Goal: Task Accomplishment & Management: Use online tool/utility

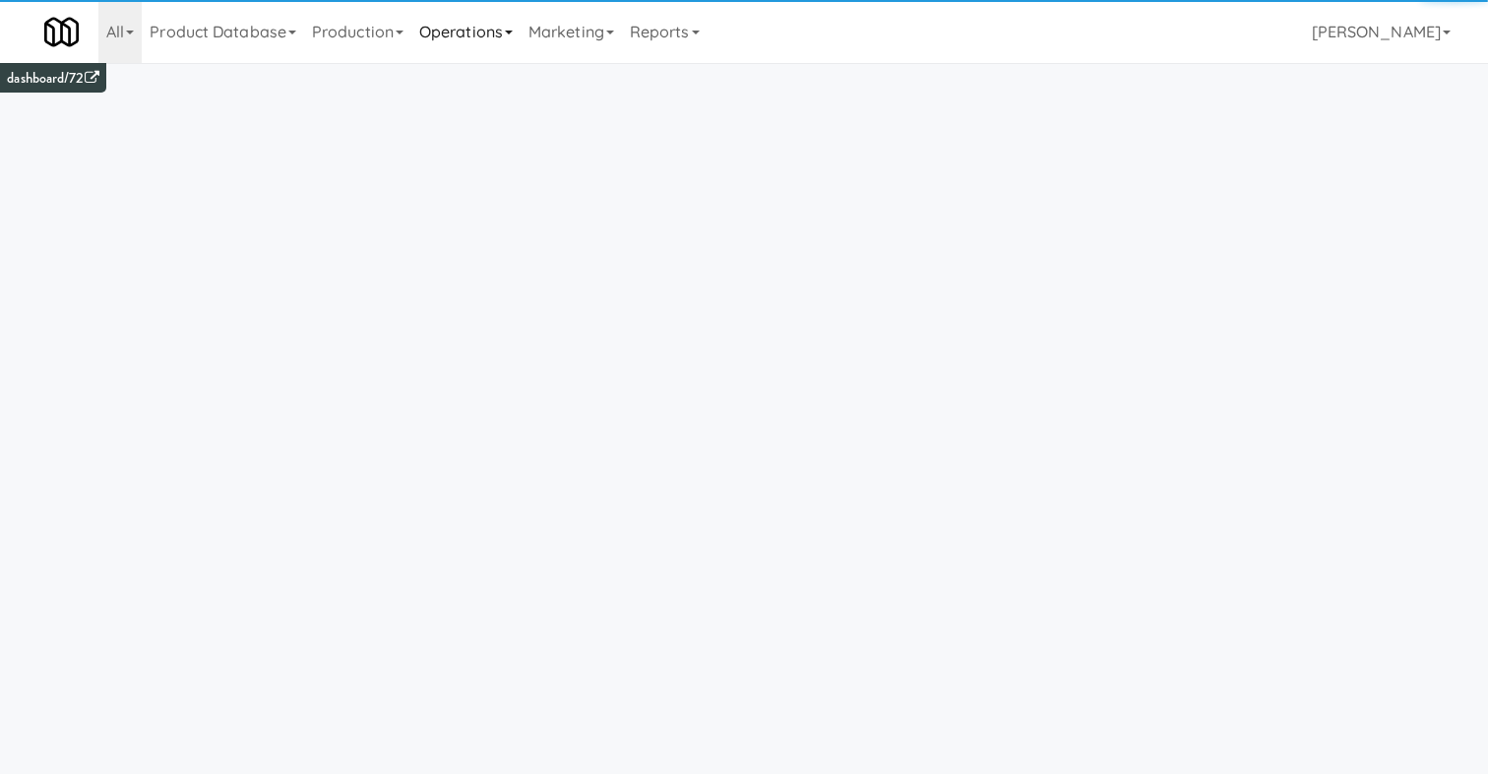
click at [487, 20] on link "Operations" at bounding box center [465, 31] width 109 height 63
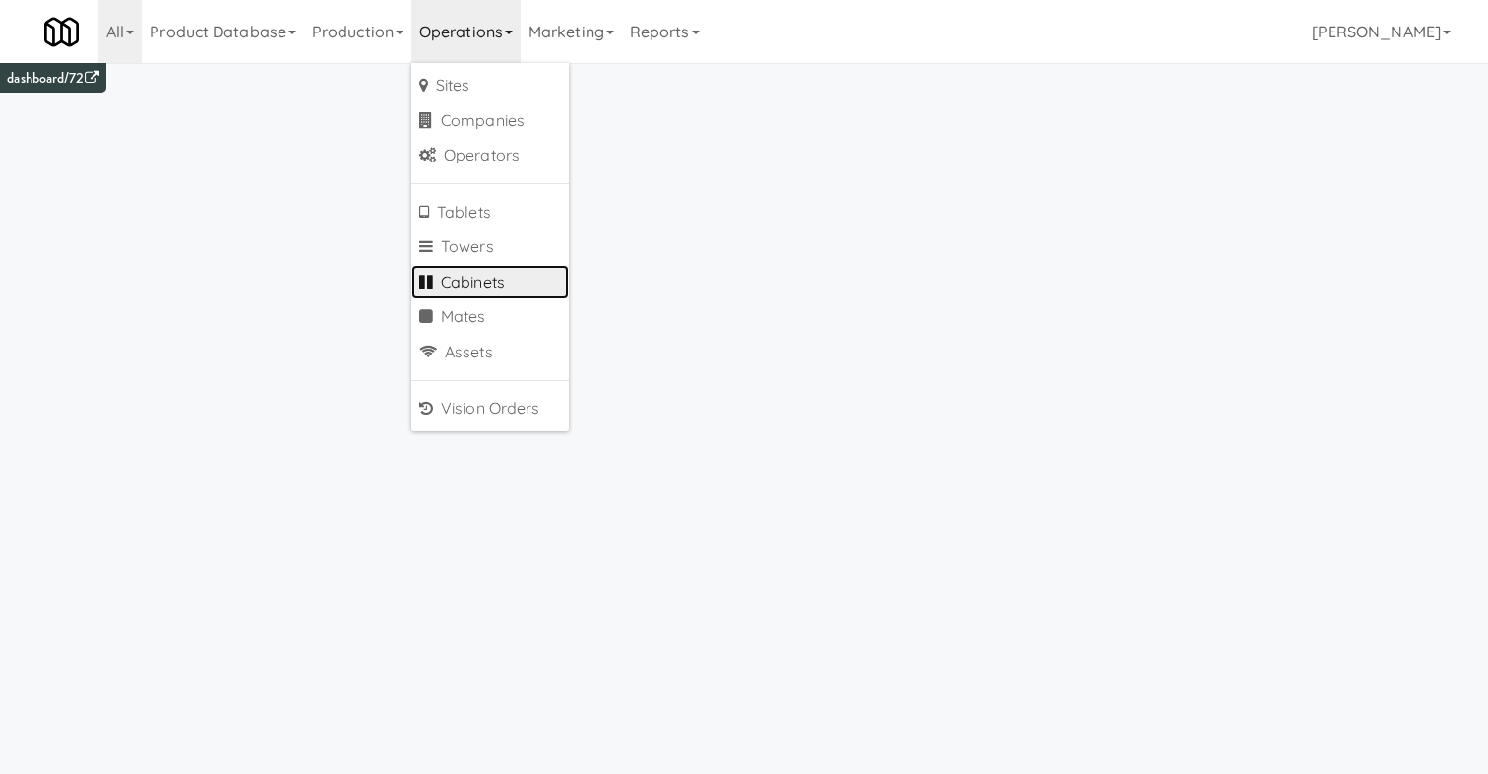
click at [533, 277] on link "Cabinets" at bounding box center [489, 282] width 157 height 35
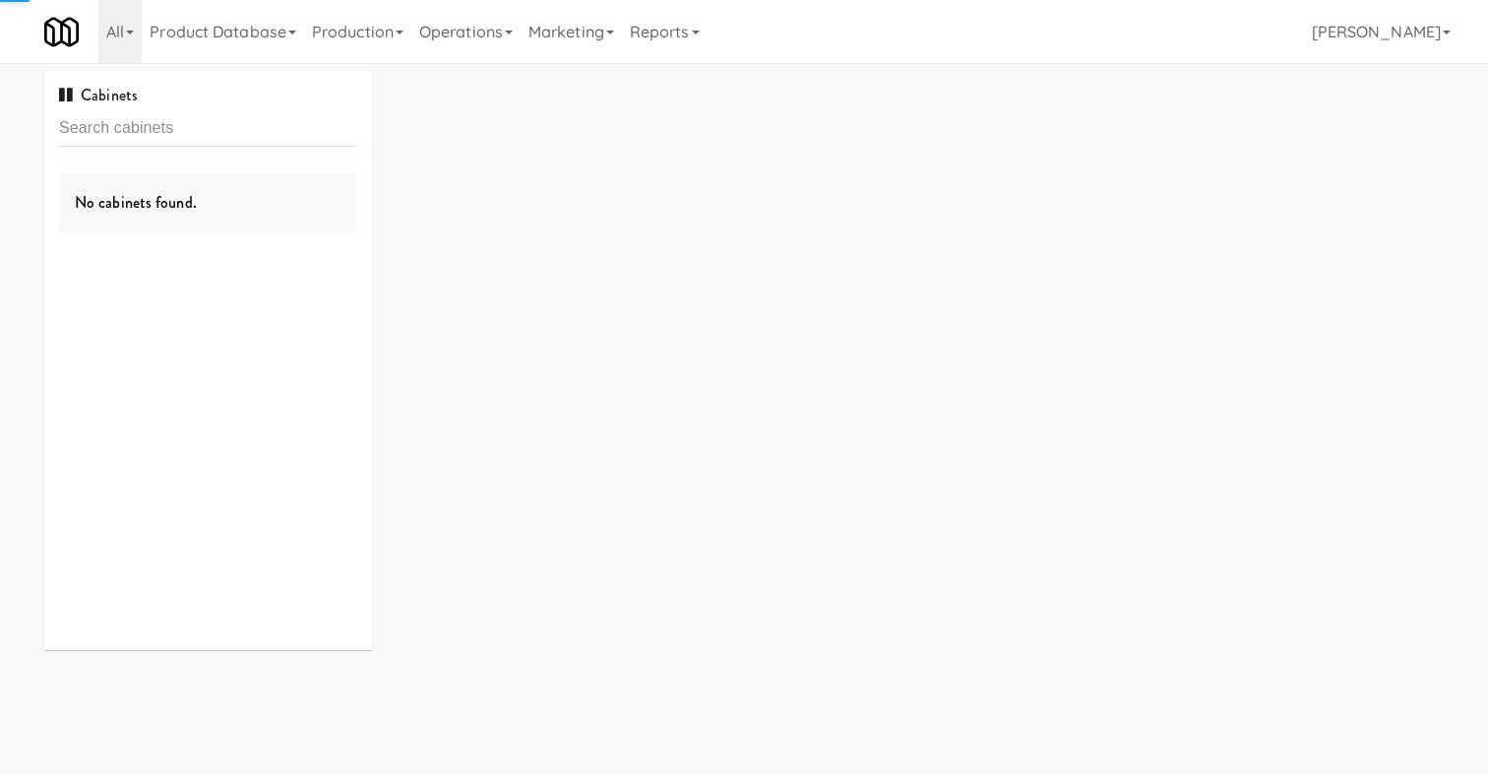
type input "1091496"
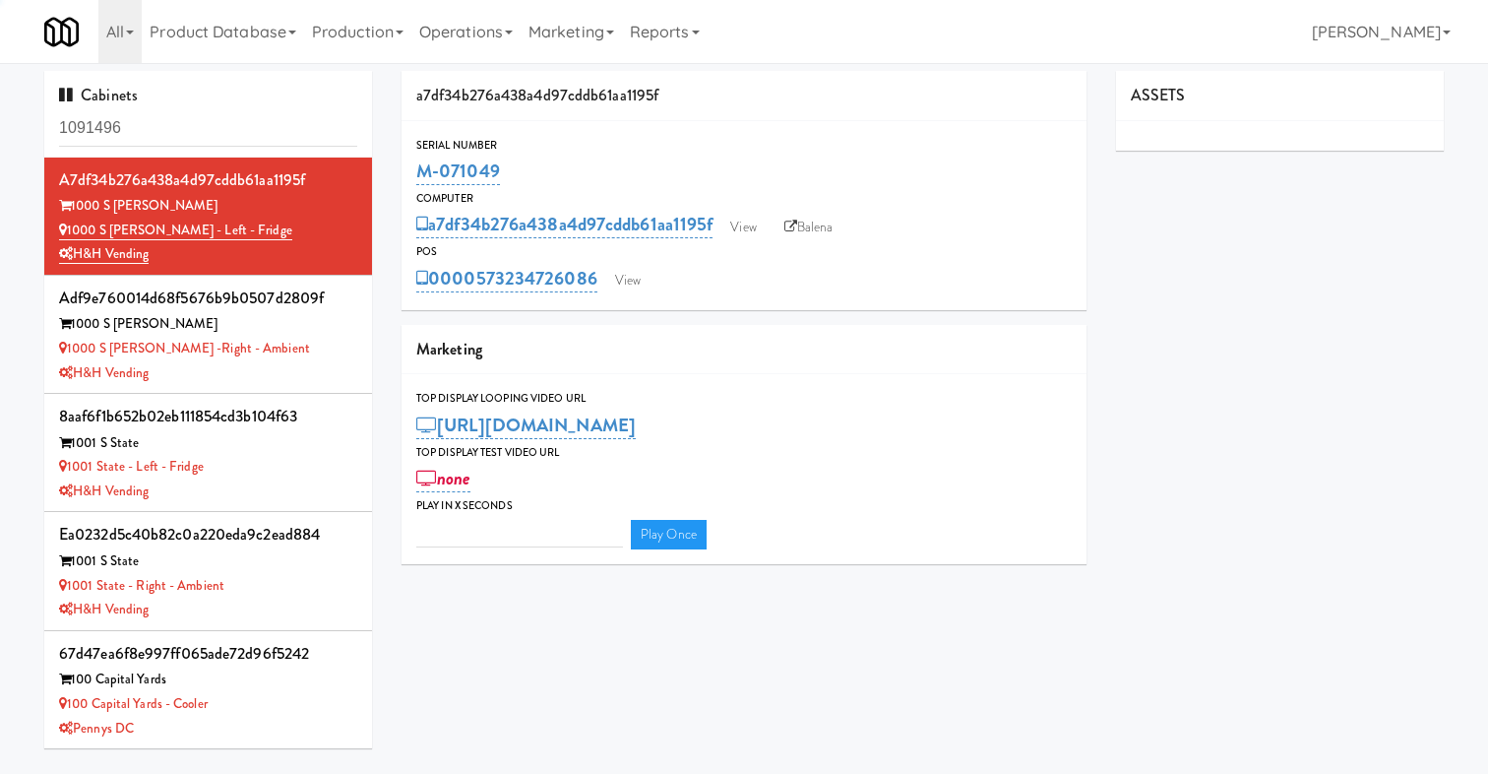
type input "3"
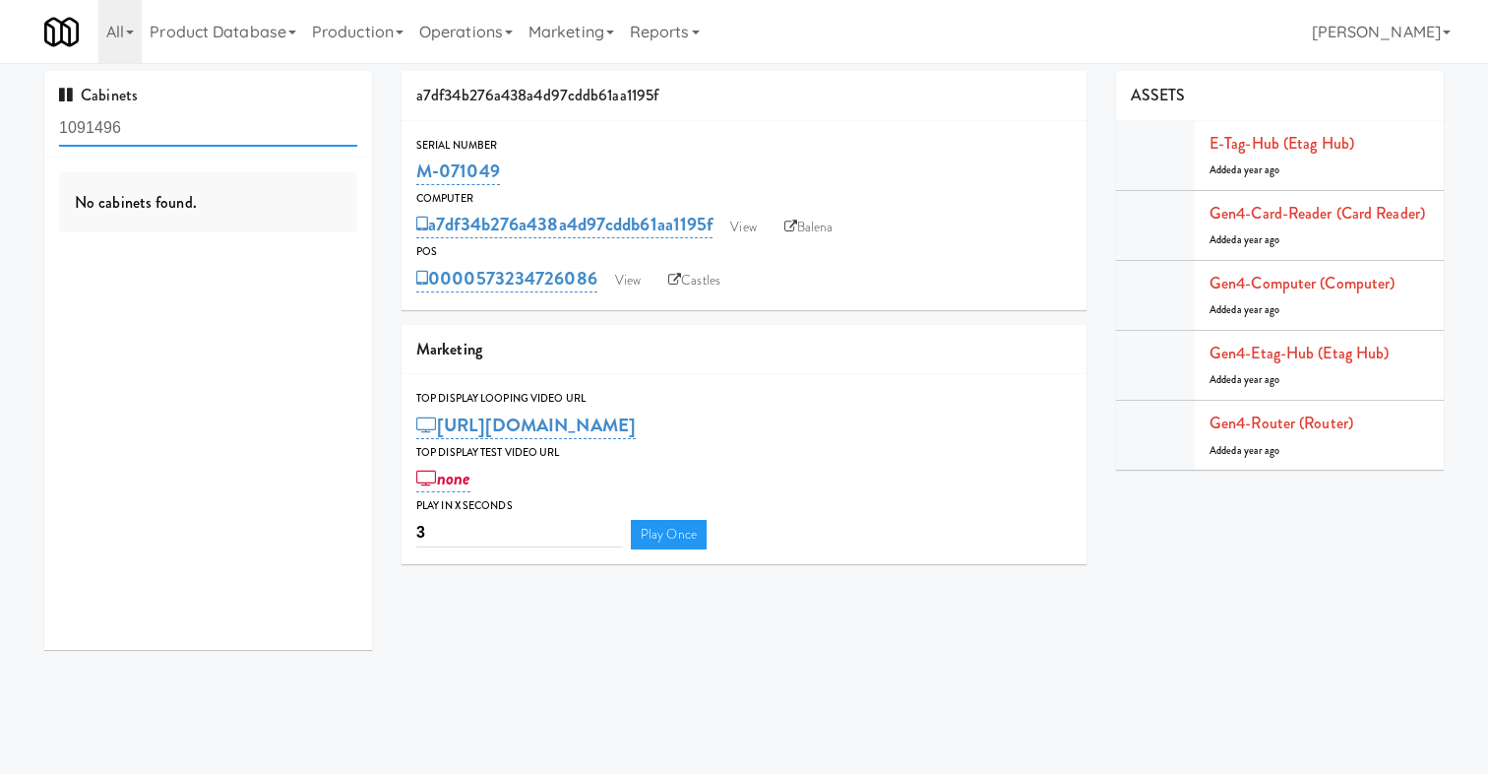
drag, startPoint x: 227, startPoint y: 125, endPoint x: 0, endPoint y: 116, distance: 227.5
click at [0, 117] on div "Cabinets 1091496 No cabinets found. a7df34b276a438a4d97cddb61aa1195f Serial Num…" at bounding box center [744, 368] width 1488 height 594
paste input "[PERSON_NAME] - Pantry - Left"
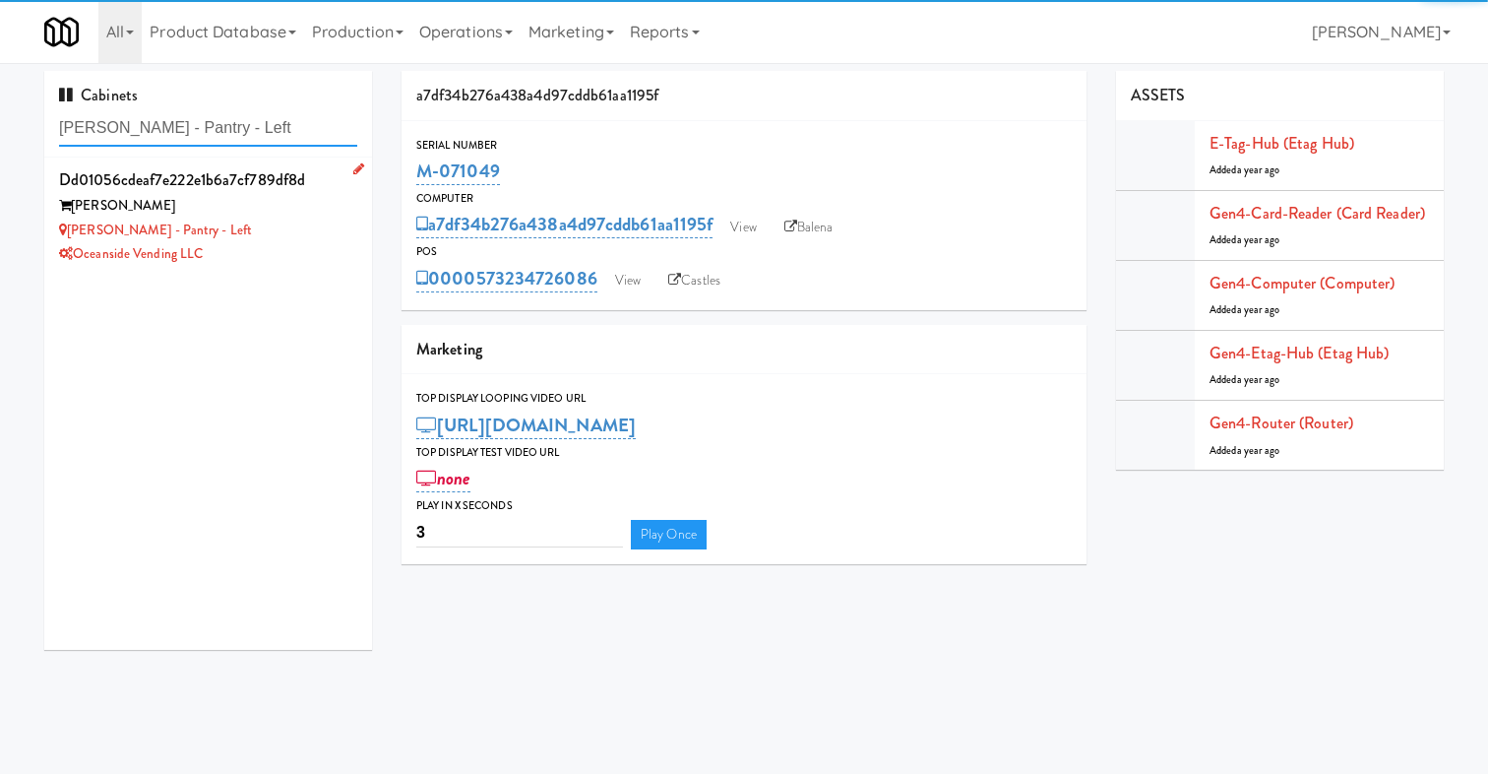
type input "[PERSON_NAME] - Pantry - Left"
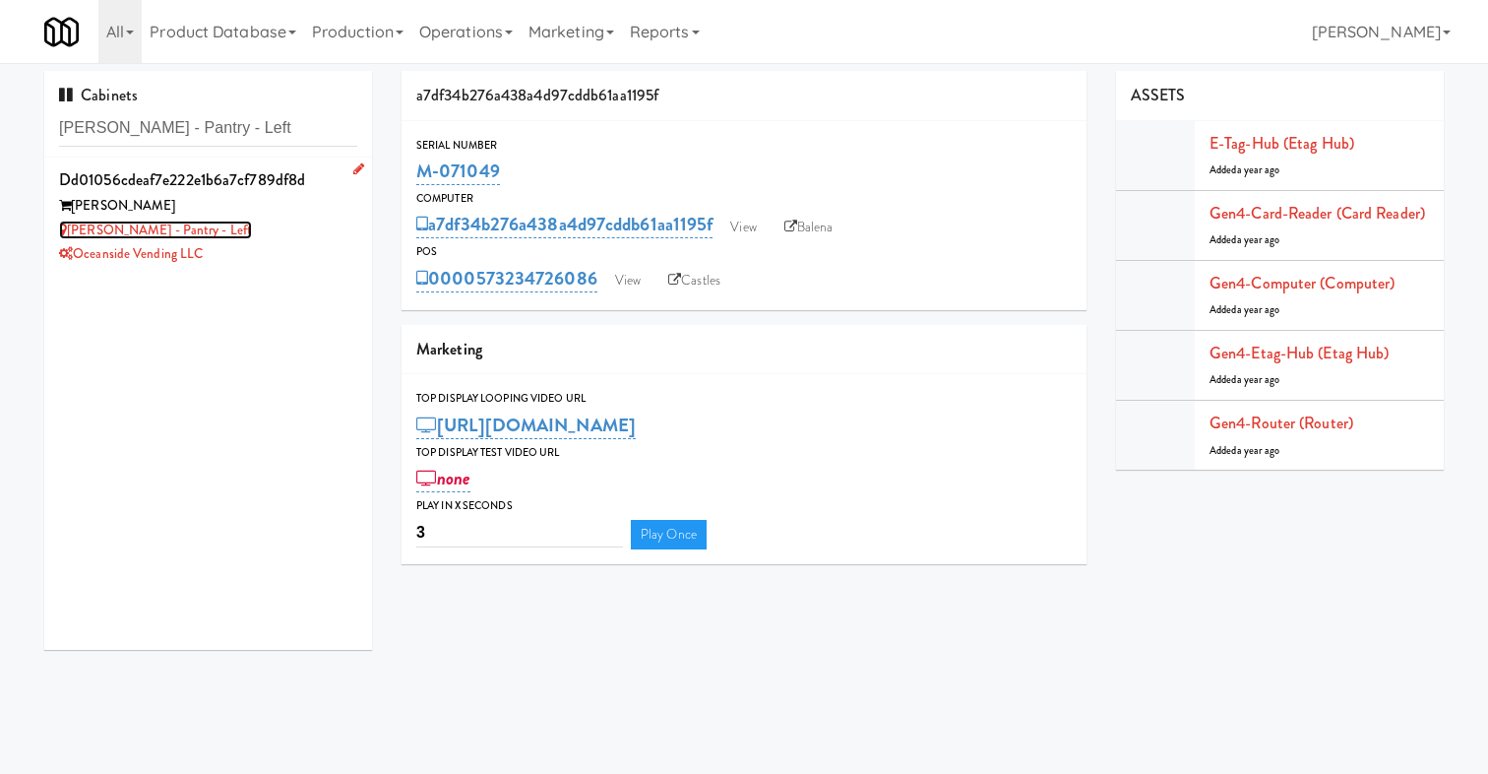
click at [176, 238] on link "[PERSON_NAME] - Pantry - Left" at bounding box center [155, 229] width 193 height 19
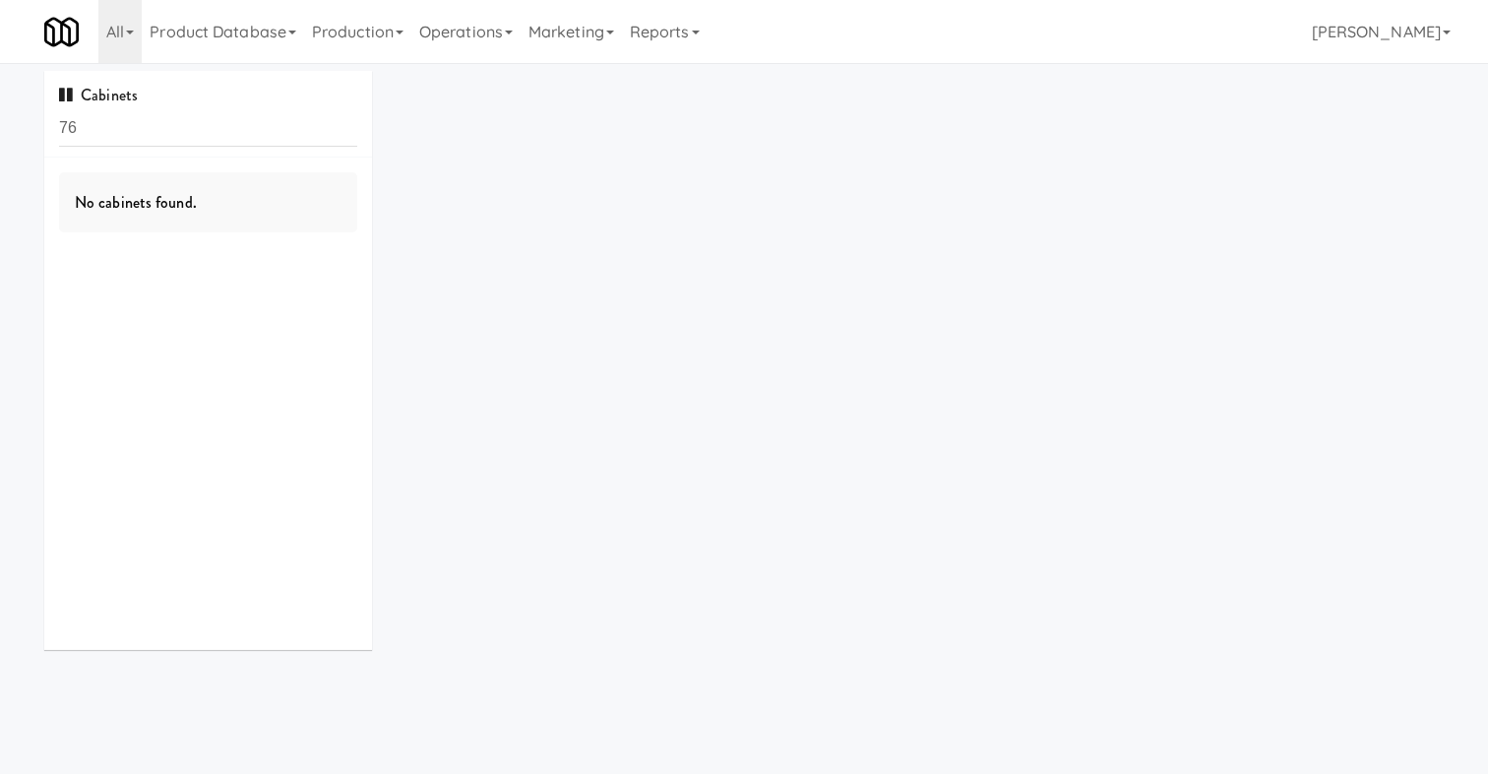
drag, startPoint x: 238, startPoint y: 137, endPoint x: 0, endPoint y: 116, distance: 239.1
click at [0, 116] on div "Cabinets 76 No cabinets found. ×" at bounding box center [744, 368] width 1488 height 594
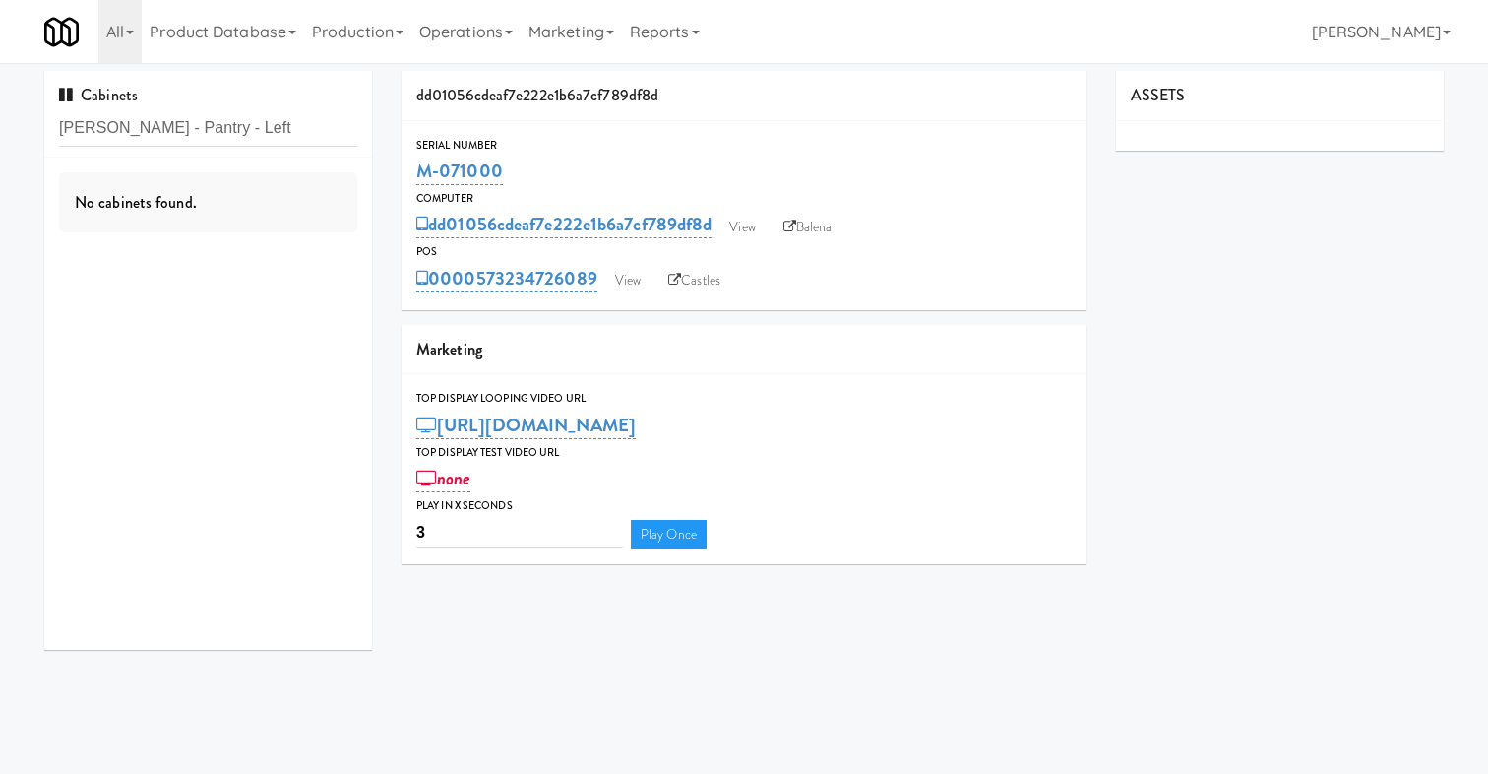
type input "[PERSON_NAME] - Pantry - Left"
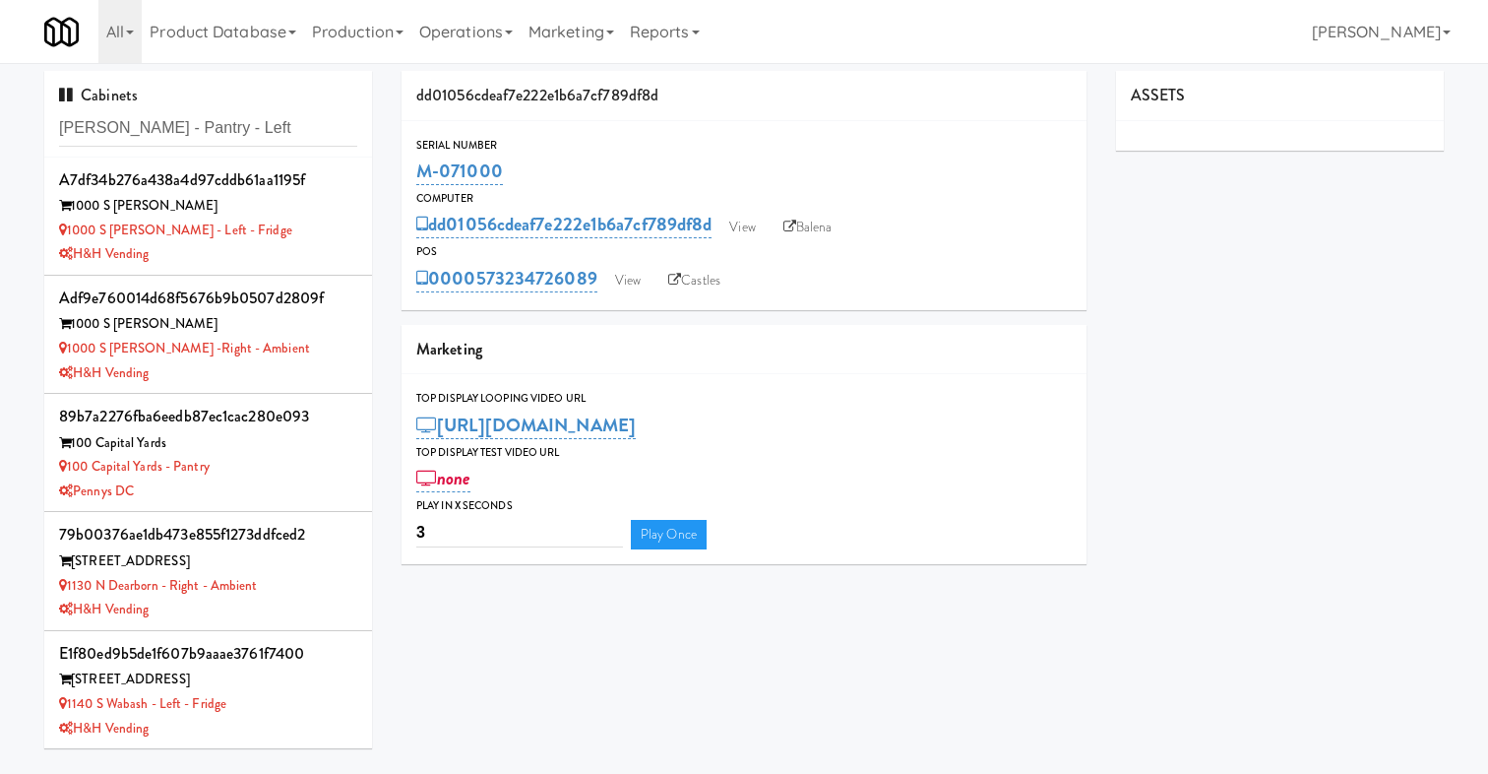
click at [294, 137] on input "[PERSON_NAME] - Pantry - Left" at bounding box center [208, 128] width 298 height 36
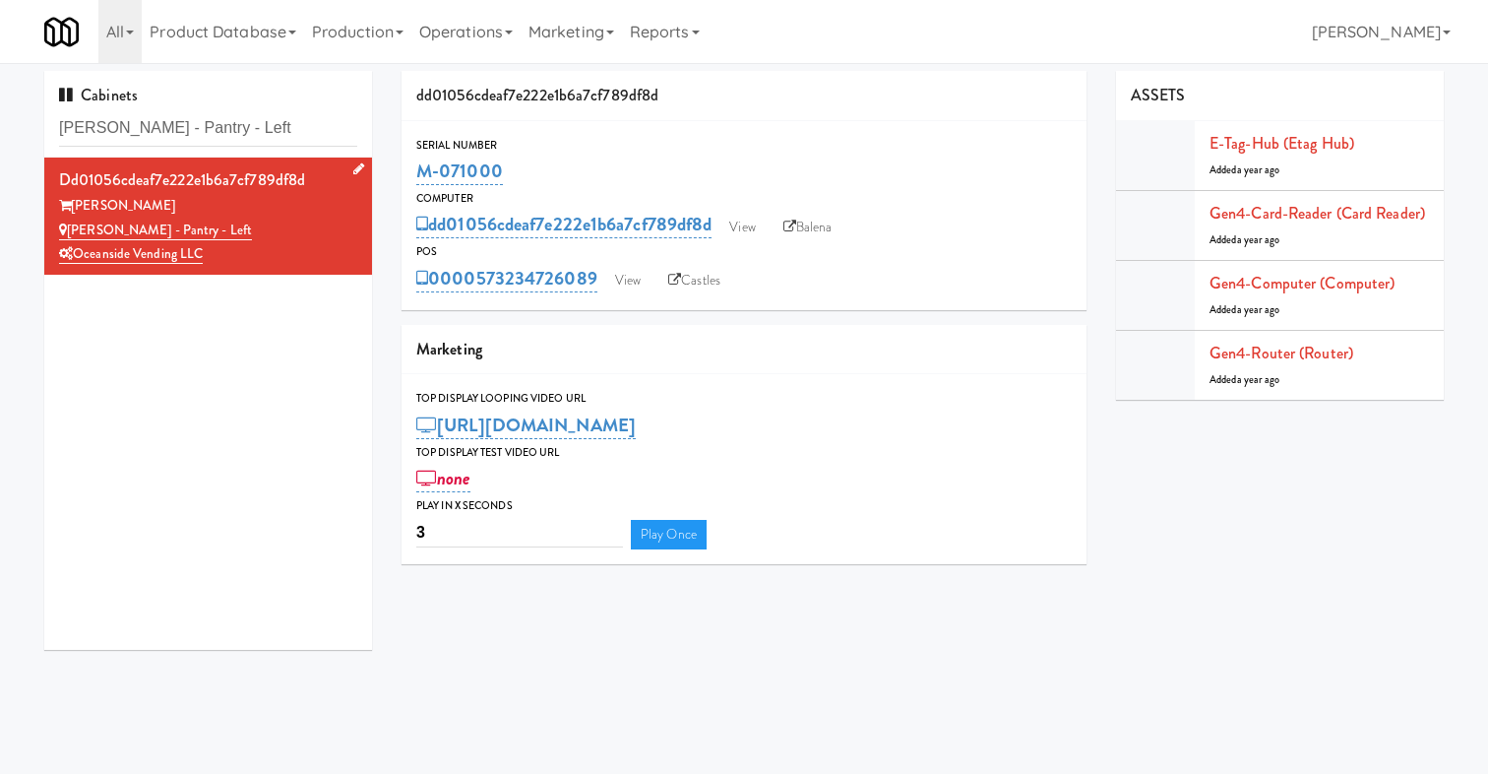
click at [287, 251] on div "Oceanside Vending LLC" at bounding box center [208, 254] width 298 height 25
click at [746, 236] on link "View" at bounding box center [741, 228] width 45 height 30
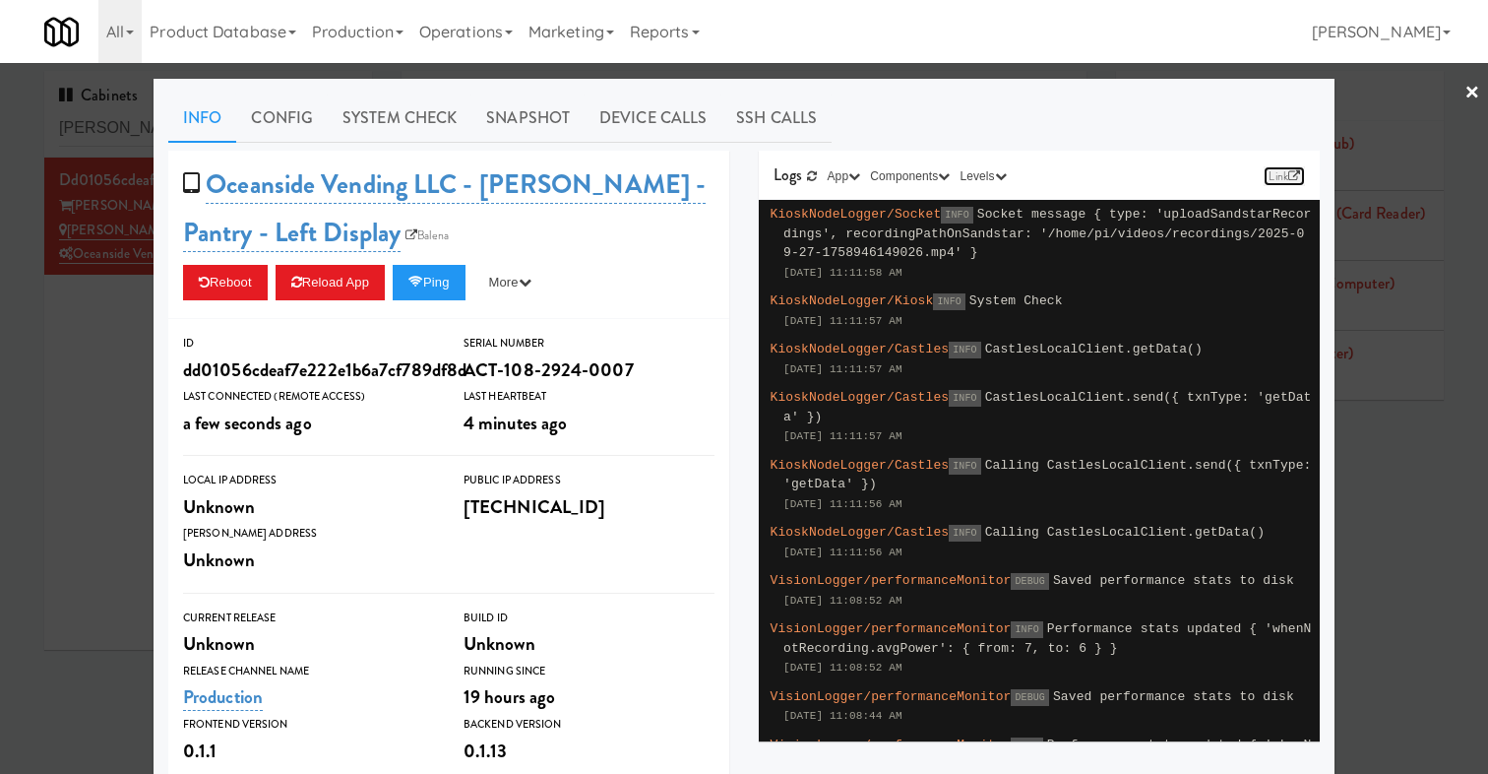
click at [1297, 182] on link "Link" at bounding box center [1284, 176] width 41 height 20
